Goal: Task Accomplishment & Management: Manage account settings

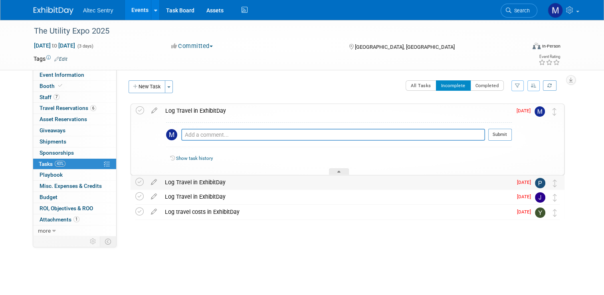
click at [227, 184] on div "Log Travel in ExhibitDay" at bounding box center [336, 182] width 351 height 14
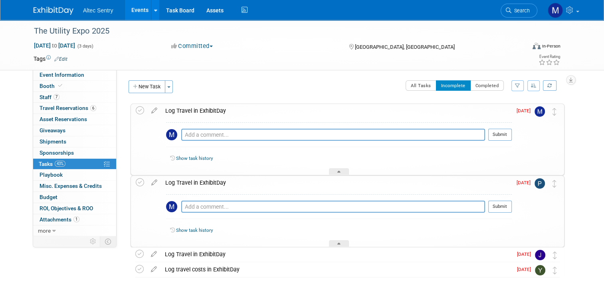
click at [244, 180] on div "Log Travel in ExhibitDay" at bounding box center [336, 183] width 351 height 14
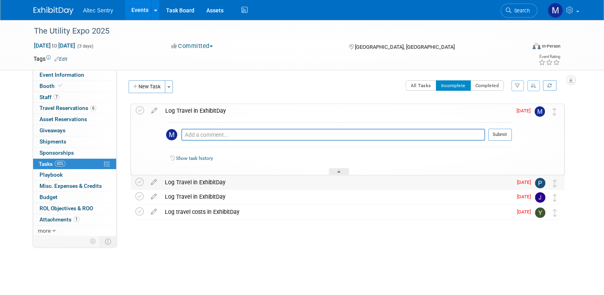
click at [244, 180] on div "Log Travel in ExhibitDay" at bounding box center [336, 182] width 351 height 14
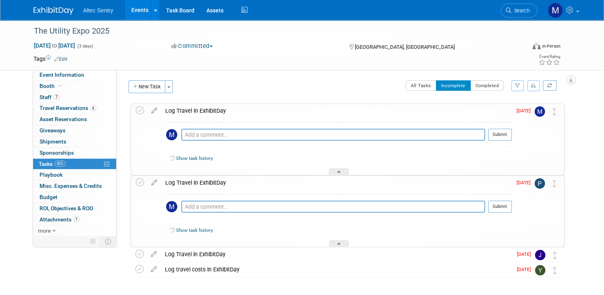
click at [244, 180] on div "Log Travel in ExhibitDay" at bounding box center [336, 183] width 351 height 14
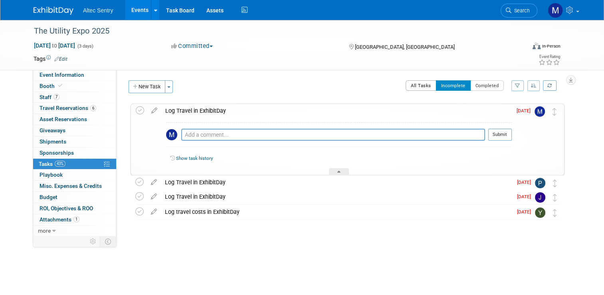
click at [433, 85] on button "All Tasks" at bounding box center [421, 85] width 31 height 10
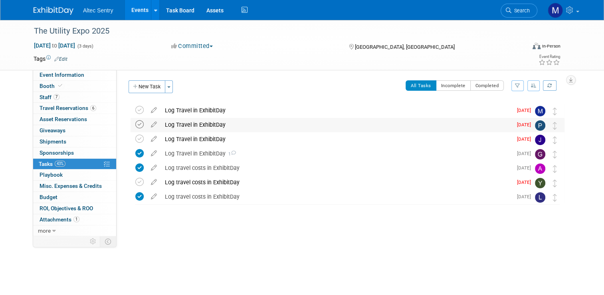
click at [135, 123] on icon at bounding box center [139, 124] width 8 height 8
click at [252, 195] on div "Log travel costs in ExhibitDay" at bounding box center [336, 197] width 351 height 14
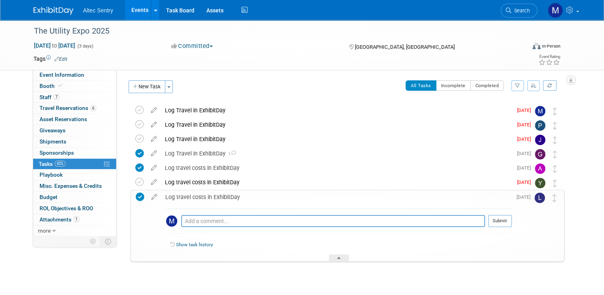
click at [252, 195] on div "Log travel costs in ExhibitDay" at bounding box center [336, 197] width 351 height 14
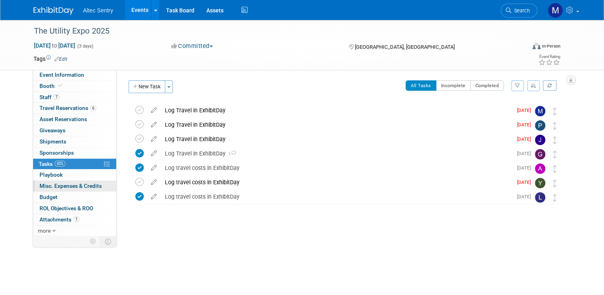
click at [75, 186] on span "Misc. Expenses & Credits 0" at bounding box center [71, 185] width 62 height 6
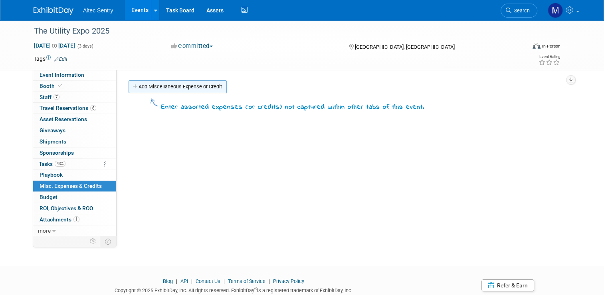
click at [184, 87] on link "Add Miscellaneous Expense or Credit" at bounding box center [178, 86] width 98 height 13
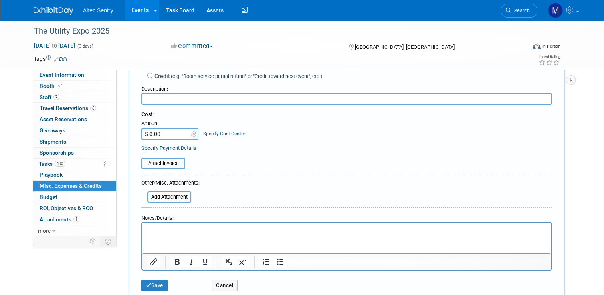
scroll to position [54, 0]
click at [220, 282] on button "Cancel" at bounding box center [225, 285] width 26 height 11
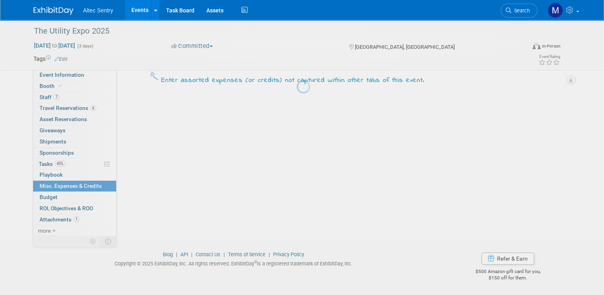
scroll to position [26, 0]
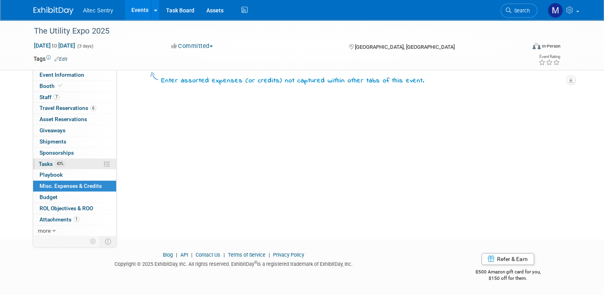
click at [75, 165] on link "43% Tasks 43%" at bounding box center [74, 164] width 83 height 11
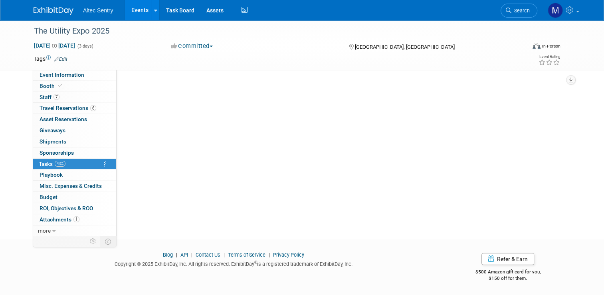
scroll to position [0, 0]
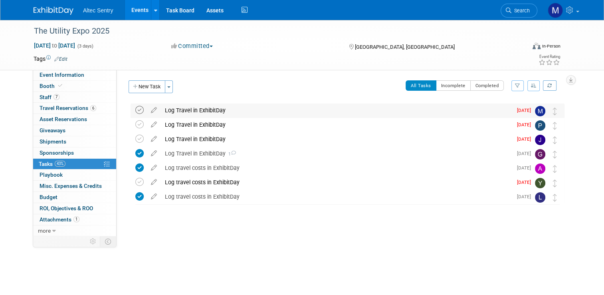
click at [135, 109] on icon at bounding box center [139, 110] width 8 height 8
click at [488, 88] on button "Completed" at bounding box center [487, 85] width 34 height 10
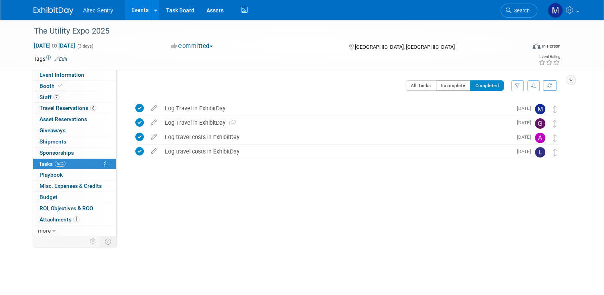
click at [468, 87] on button "Incomplete" at bounding box center [453, 85] width 35 height 10
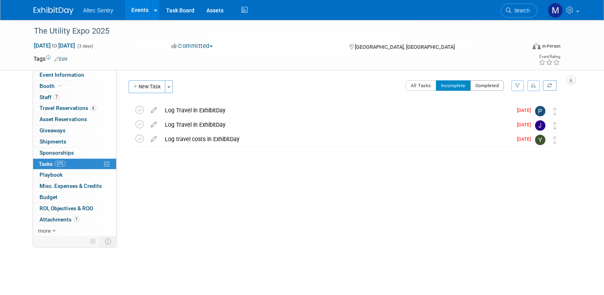
click at [492, 85] on button "Completed" at bounding box center [487, 85] width 34 height 10
